Goal: Contribute content

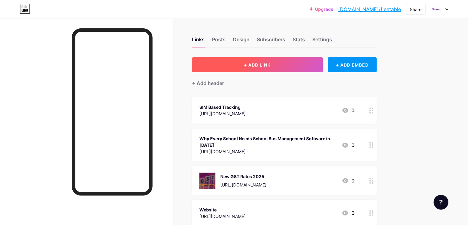
click at [271, 66] on span "+ ADD LINK" at bounding box center [257, 64] width 26 height 5
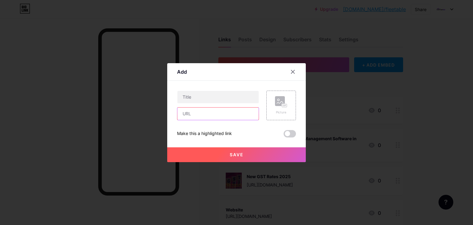
click at [190, 115] on input "text" at bounding box center [217, 113] width 81 height 12
paste input "[URL][DOMAIN_NAME]"
type input "[URL][DOMAIN_NAME]"
click at [195, 98] on input "text" at bounding box center [217, 97] width 81 height 12
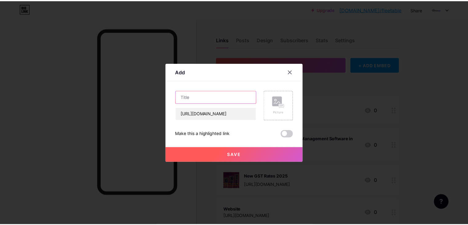
scroll to position [0, 0]
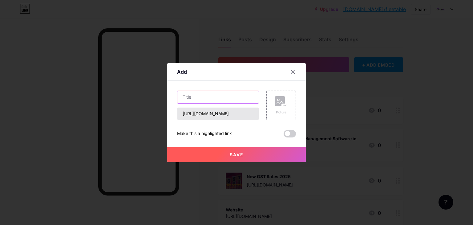
paste input "Best Fleet Management Software"
type input "Best Fleet Management Software"
click at [217, 156] on button "Save" at bounding box center [236, 154] width 139 height 15
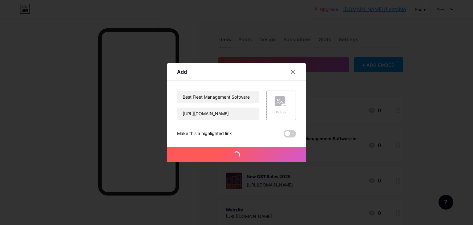
click at [282, 107] on rect at bounding box center [285, 105] width 6 height 4
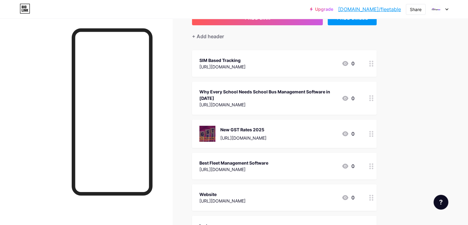
scroll to position [62, 0]
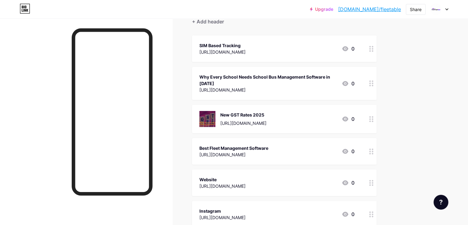
click at [371, 153] on circle at bounding box center [370, 154] width 2 height 2
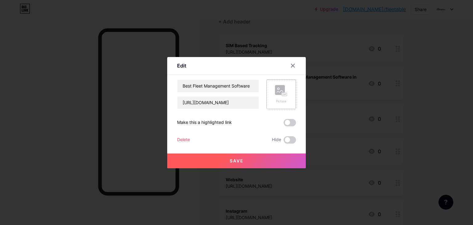
click at [283, 98] on div "Picture" at bounding box center [281, 94] width 12 height 18
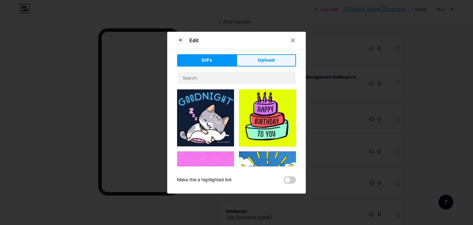
click at [249, 56] on button "Upload" at bounding box center [265, 60] width 59 height 12
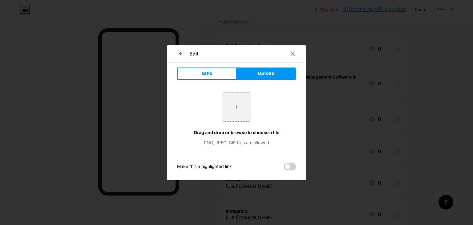
click at [239, 100] on input "file" at bounding box center [236, 106] width 29 height 29
type input "C:\fakepath\19243.jpg"
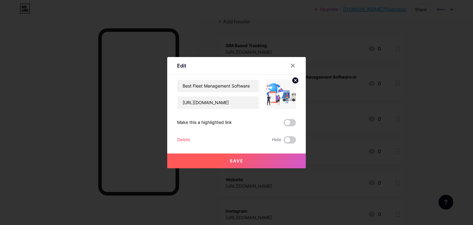
click at [242, 162] on span "Save" at bounding box center [237, 160] width 14 height 5
